Goal: Task Accomplishment & Management: Use online tool/utility

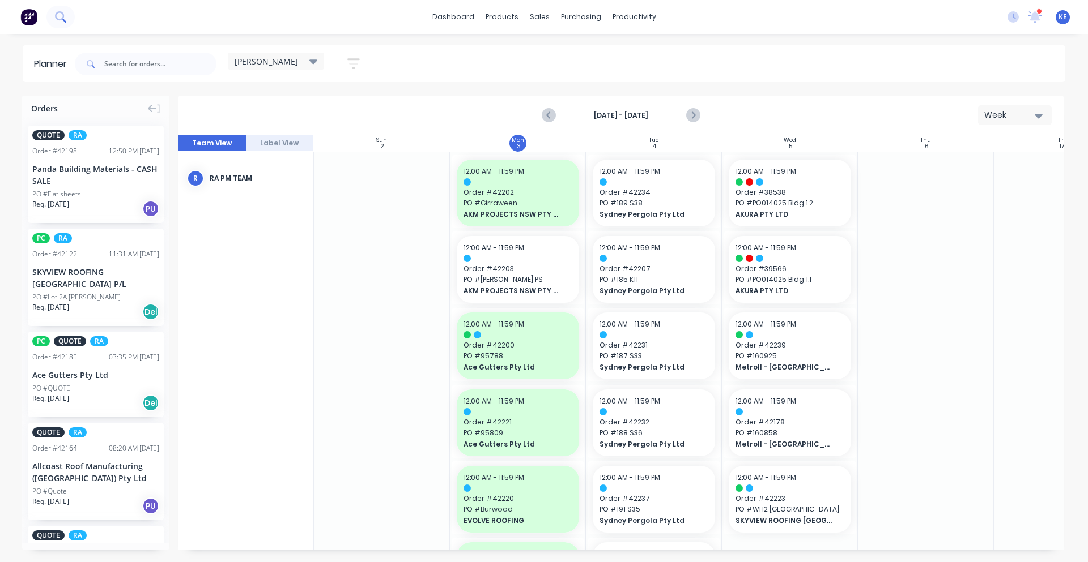
scroll to position [0, 1]
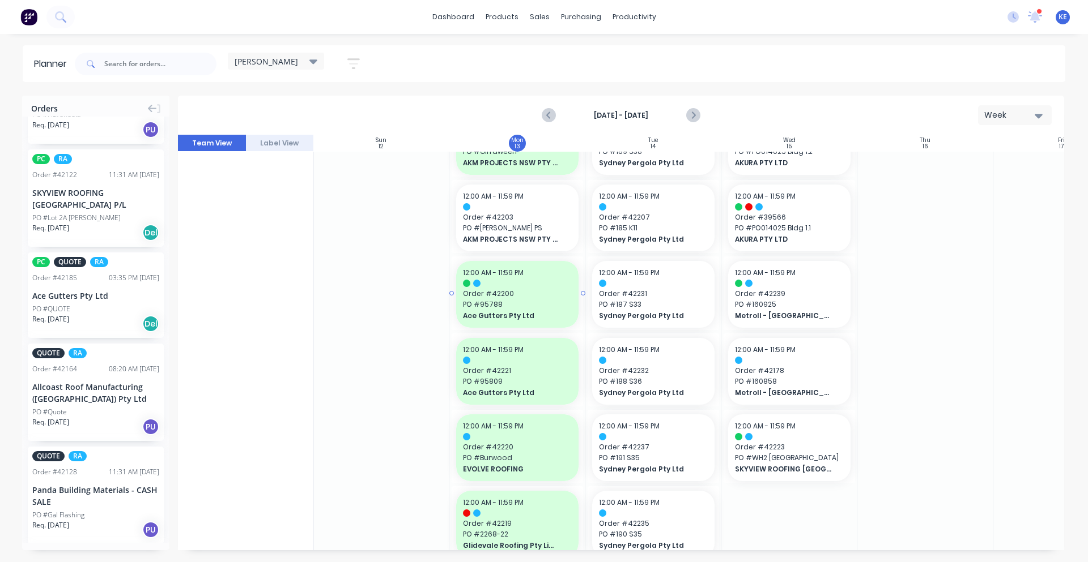
scroll to position [0, 1]
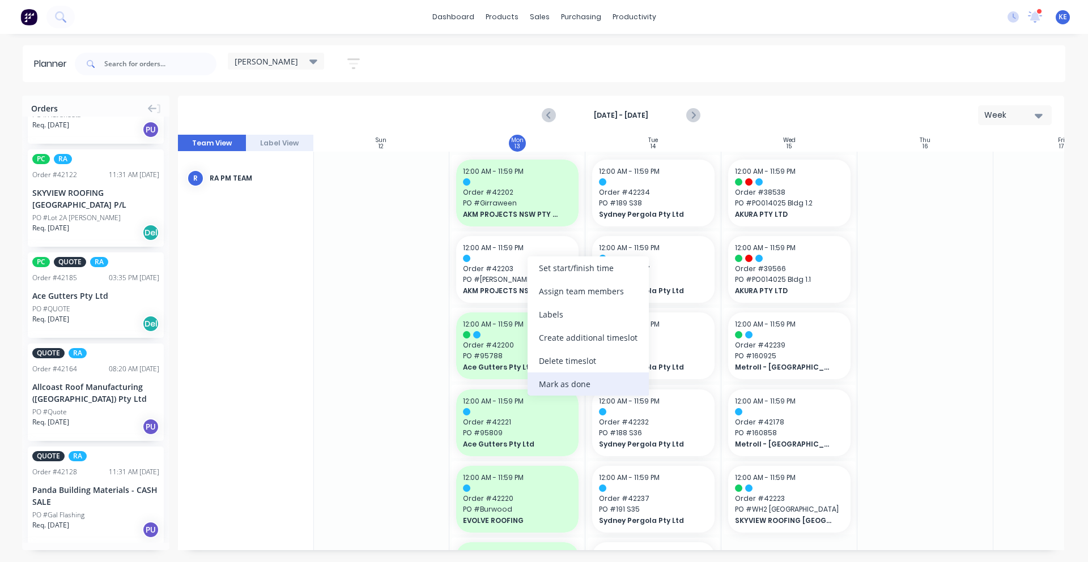
click at [583, 383] on div "Mark as done" at bounding box center [587, 384] width 121 height 23
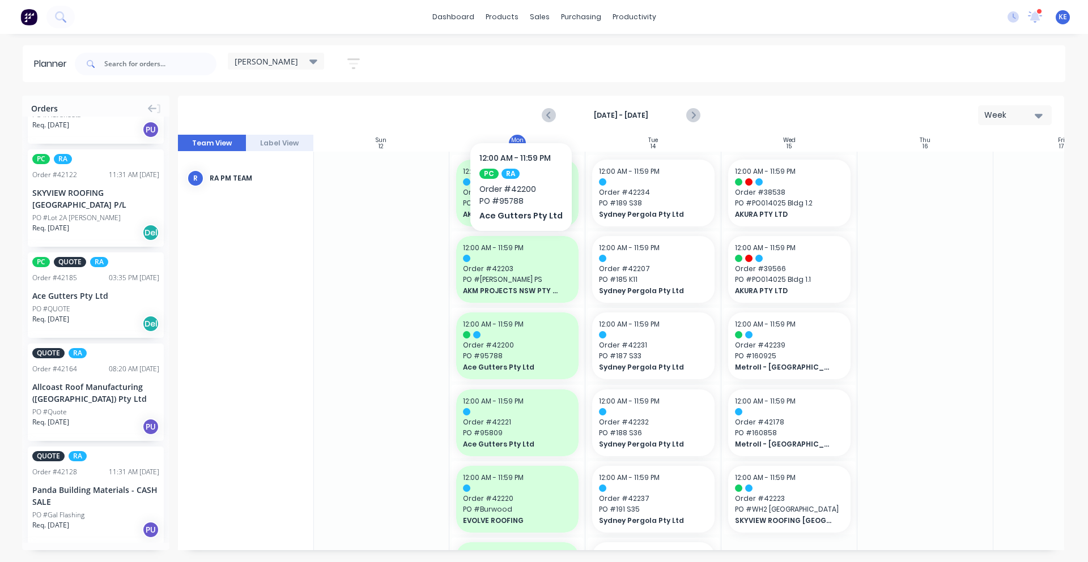
scroll to position [354, 1]
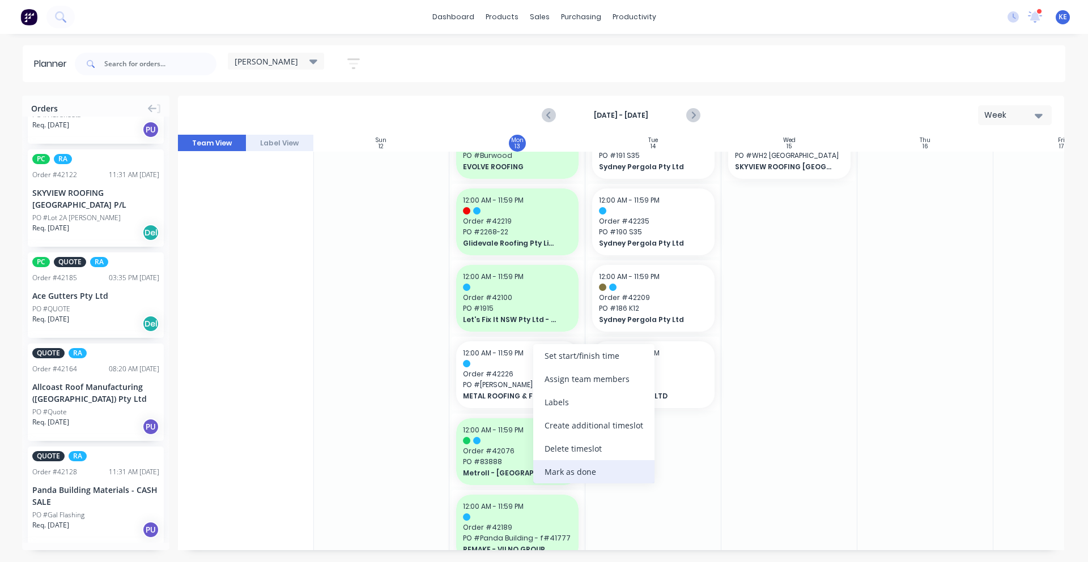
click at [566, 474] on div "Mark as done" at bounding box center [593, 472] width 121 height 23
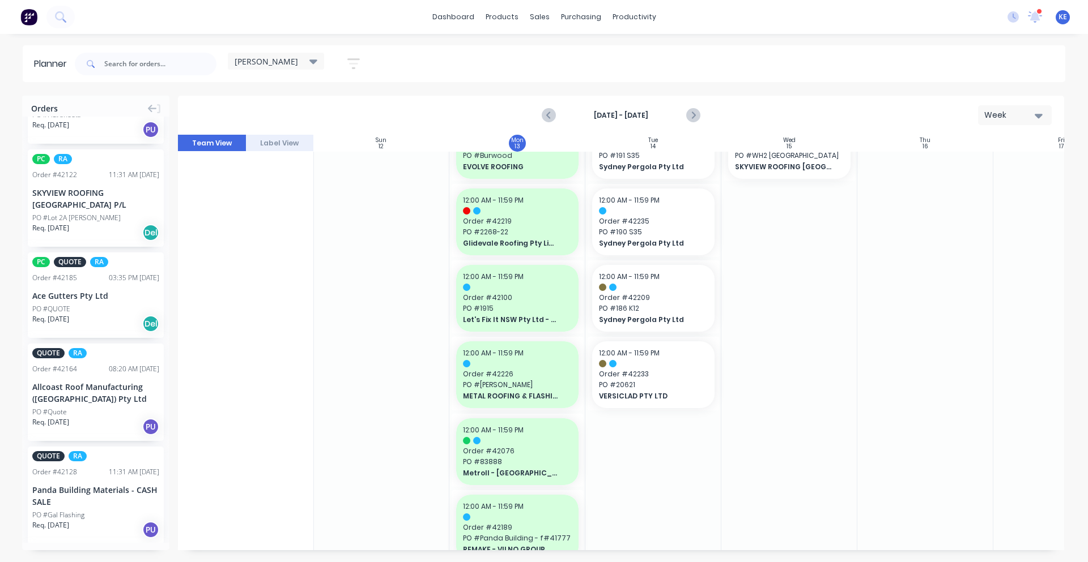
drag, startPoint x: 349, startPoint y: 393, endPoint x: 355, endPoint y: 386, distance: 8.8
click at [349, 393] on div at bounding box center [381, 415] width 136 height 1234
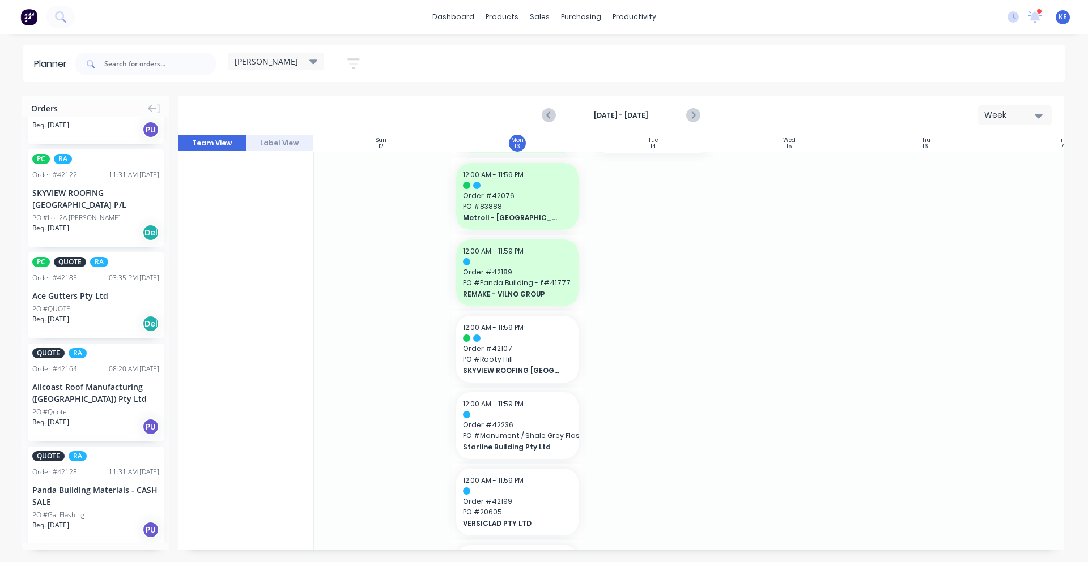
scroll to position [708, 1]
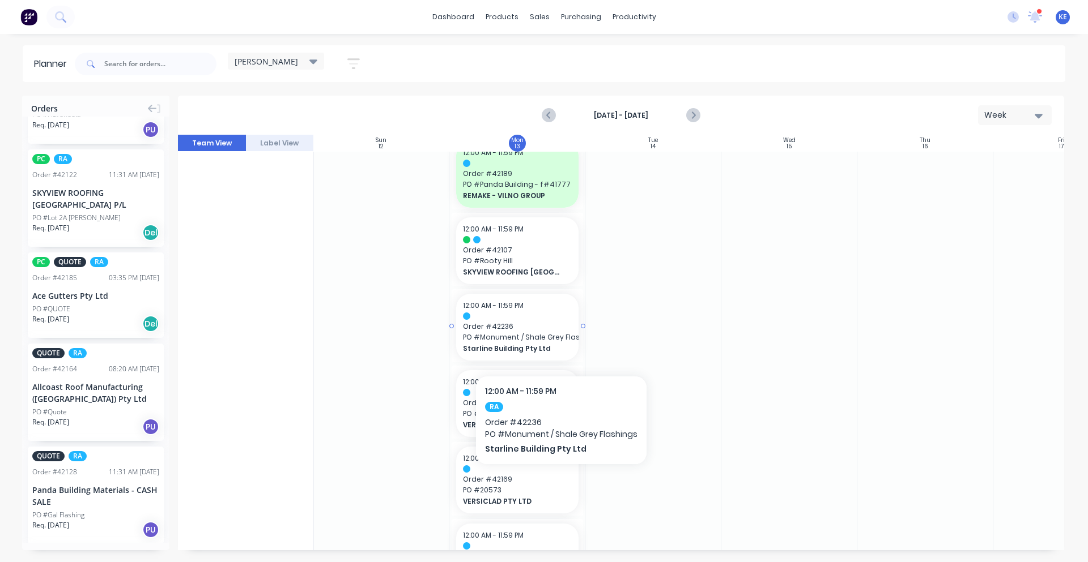
click at [555, 342] on span "PO # Monument / Shale Grey Flashings" at bounding box center [517, 337] width 109 height 10
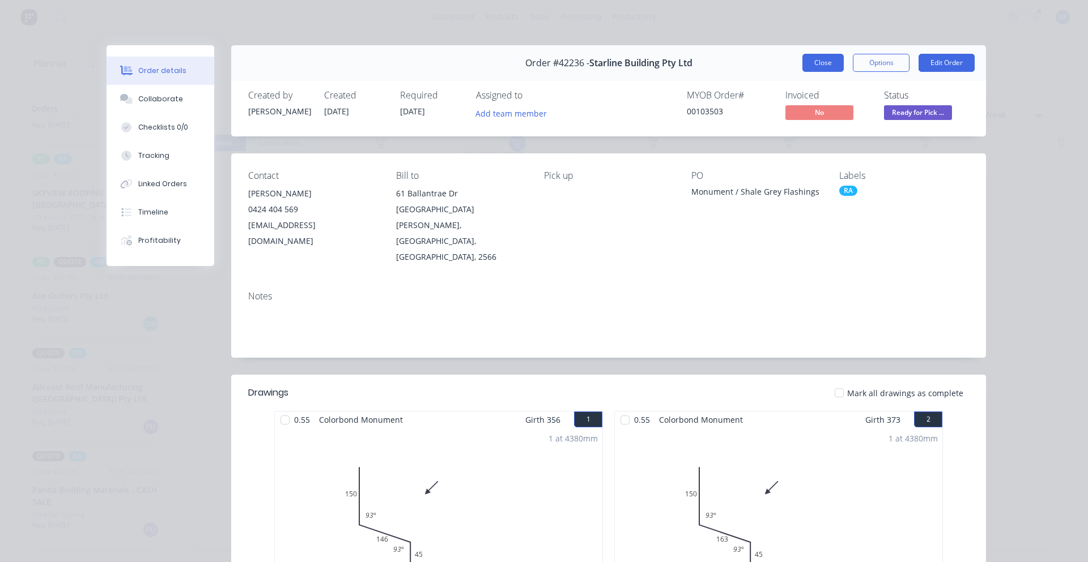
click at [827, 55] on button "Close" at bounding box center [822, 63] width 41 height 18
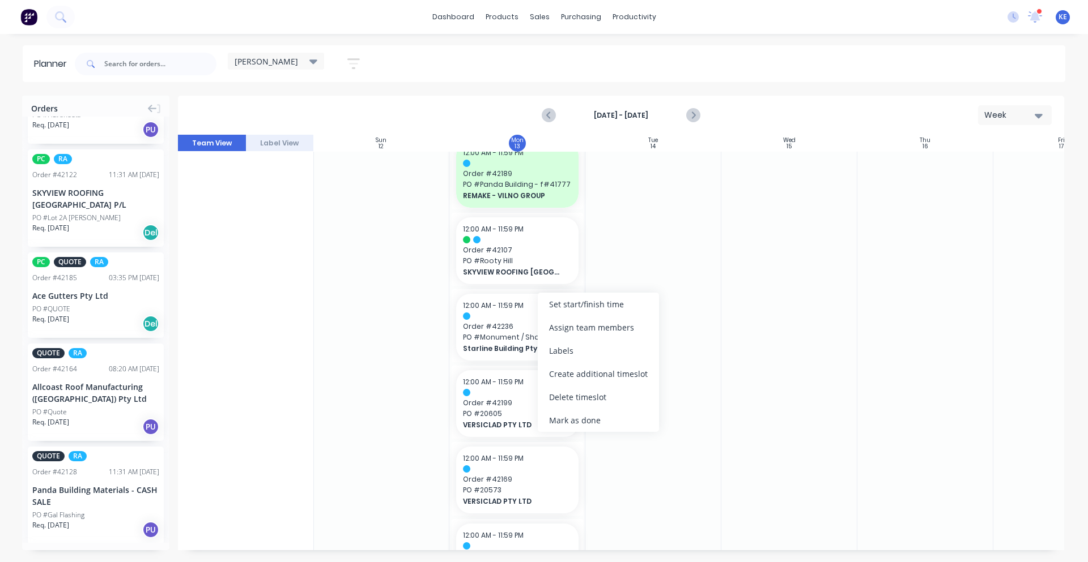
click at [610, 414] on div "Mark as done" at bounding box center [598, 420] width 121 height 23
click at [677, 377] on div at bounding box center [653, 61] width 136 height 1234
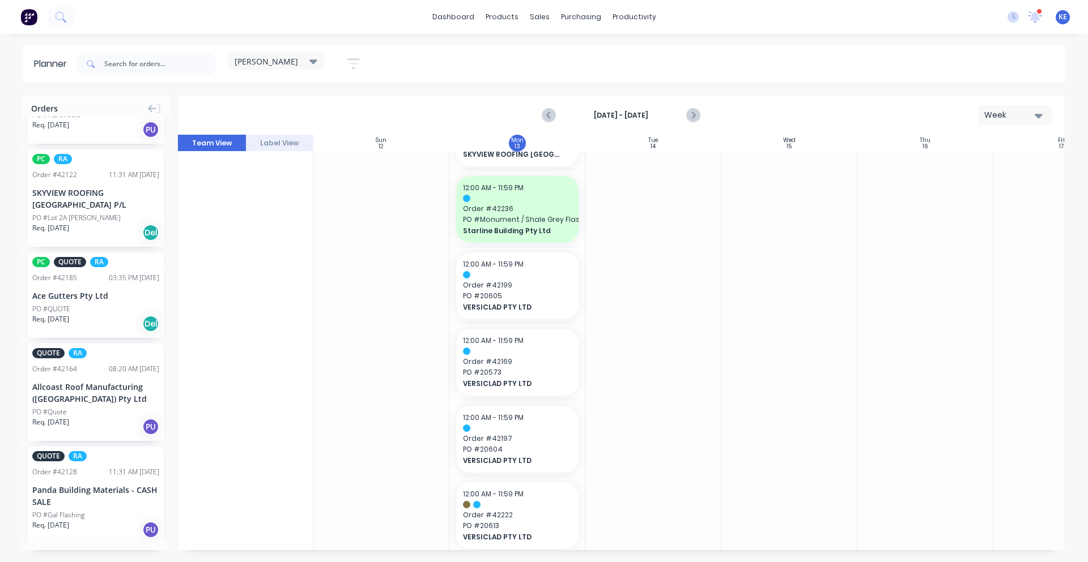
scroll to position [849, 1]
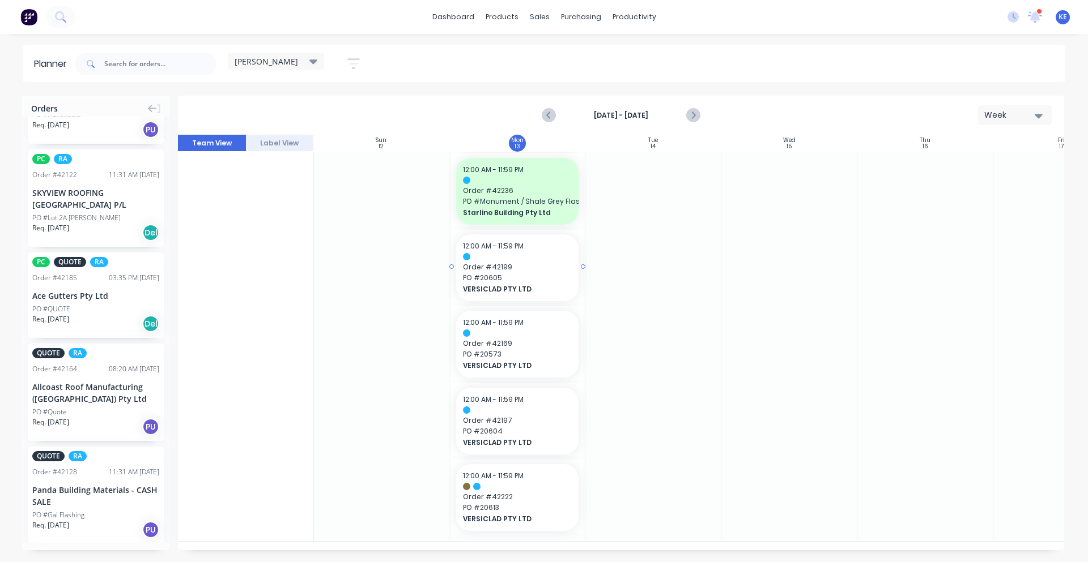
click at [522, 257] on div "12:00 AM - 11:59 PM Order # 42199 PO # 20605 VERSICLAD PTY LTD" at bounding box center [517, 268] width 122 height 67
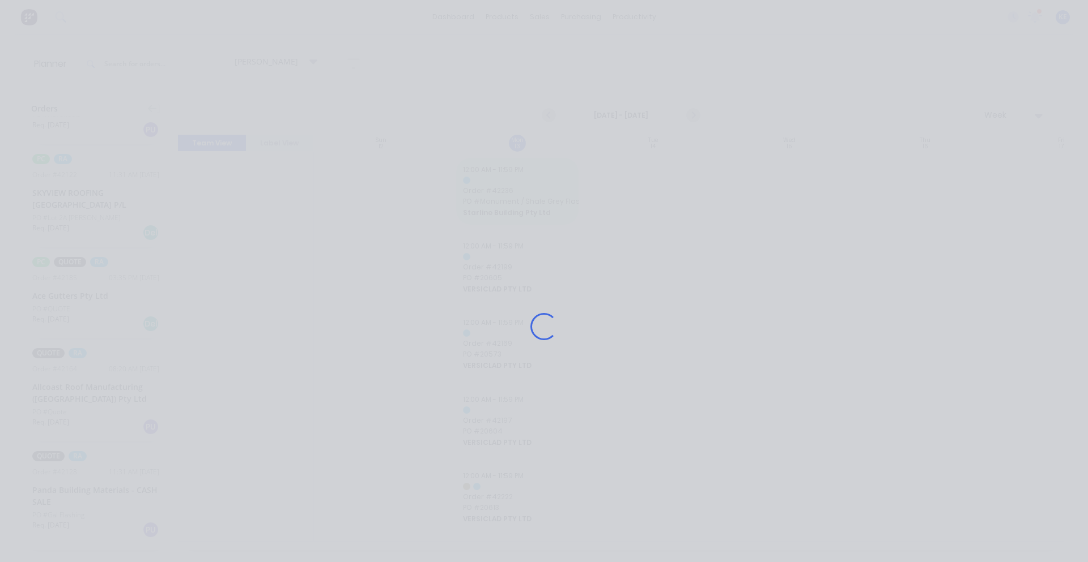
scroll to position [840, 1]
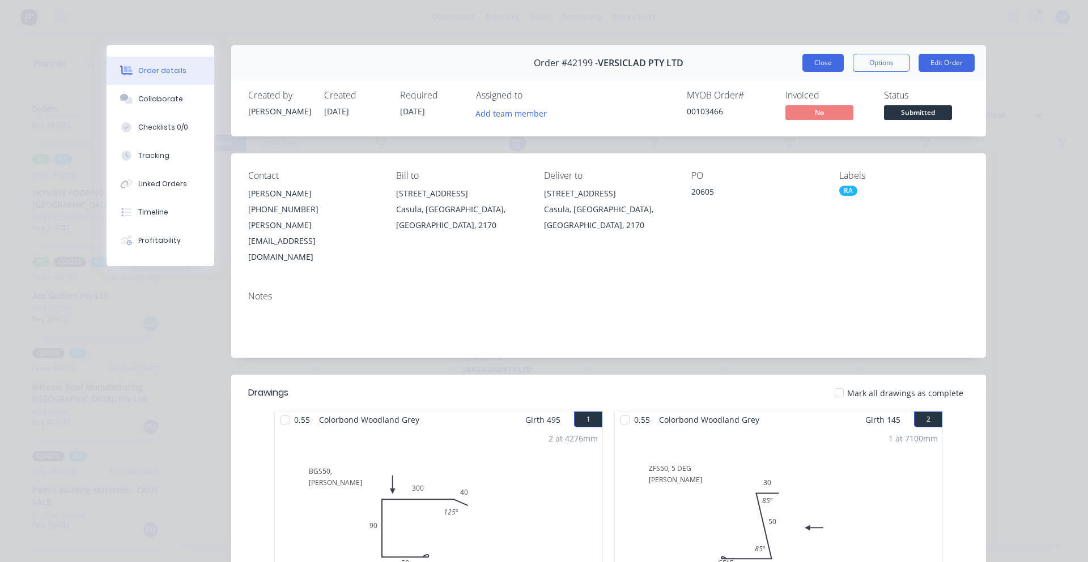
click at [814, 63] on button "Close" at bounding box center [822, 63] width 41 height 18
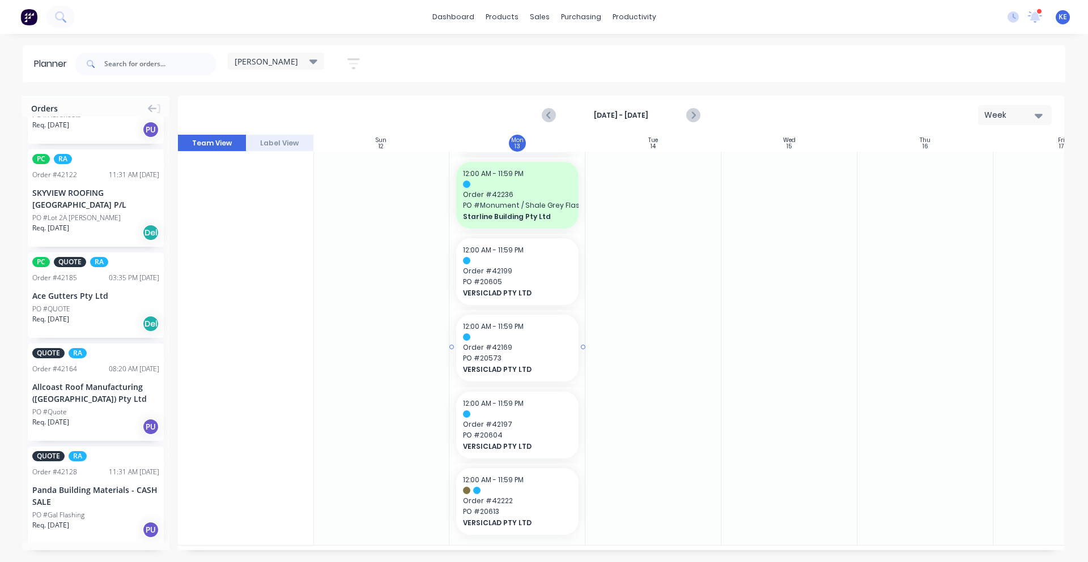
click at [530, 350] on span "Order # 42169" at bounding box center [517, 348] width 109 height 10
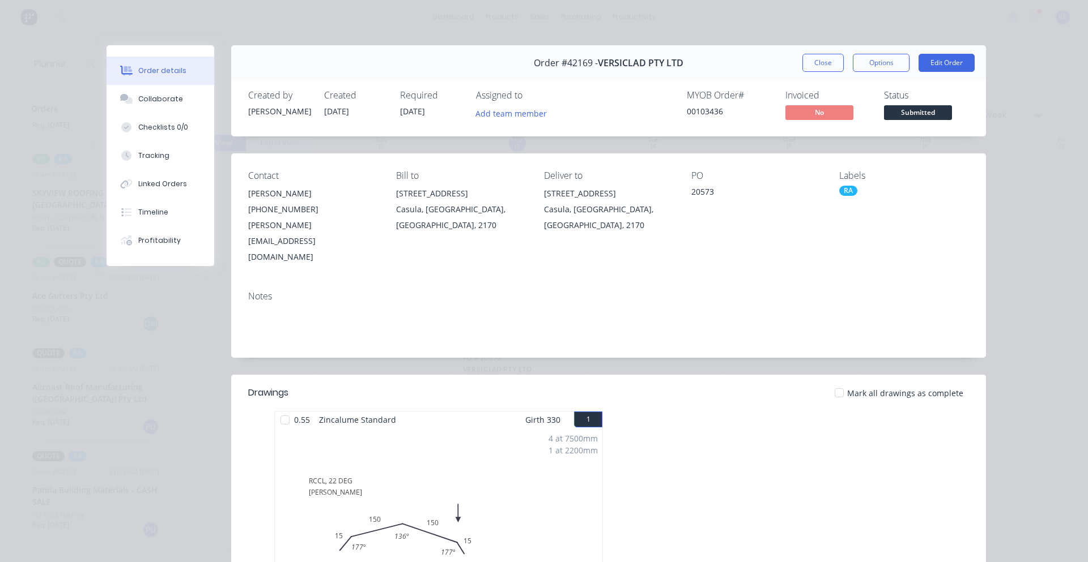
drag, startPoint x: 829, startPoint y: 68, endPoint x: 822, endPoint y: 67, distance: 6.3
click at [829, 67] on button "Close" at bounding box center [822, 63] width 41 height 18
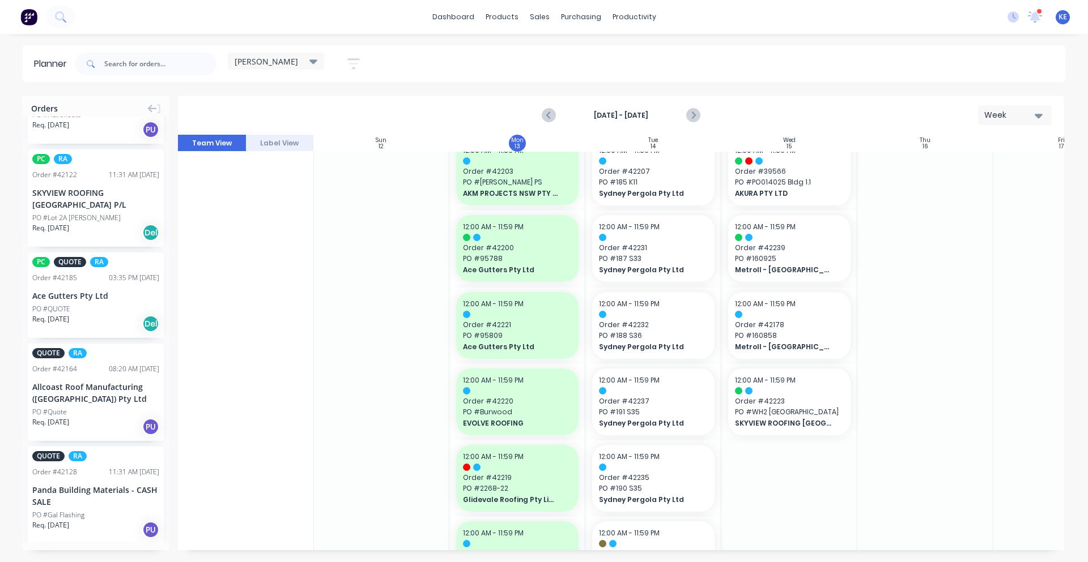
scroll to position [0, 1]
